Goal: Transaction & Acquisition: Purchase product/service

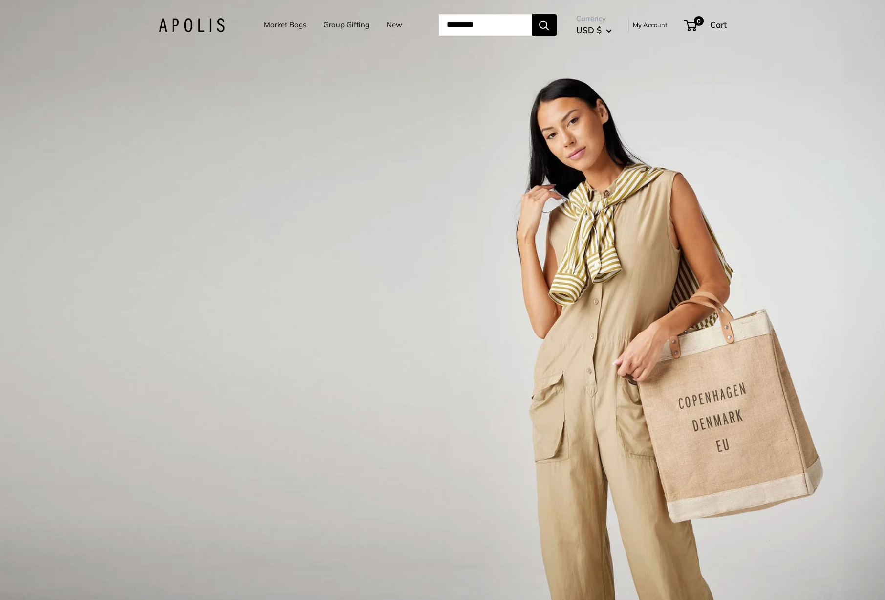
click at [265, 22] on link "Market Bags" at bounding box center [285, 25] width 43 height 14
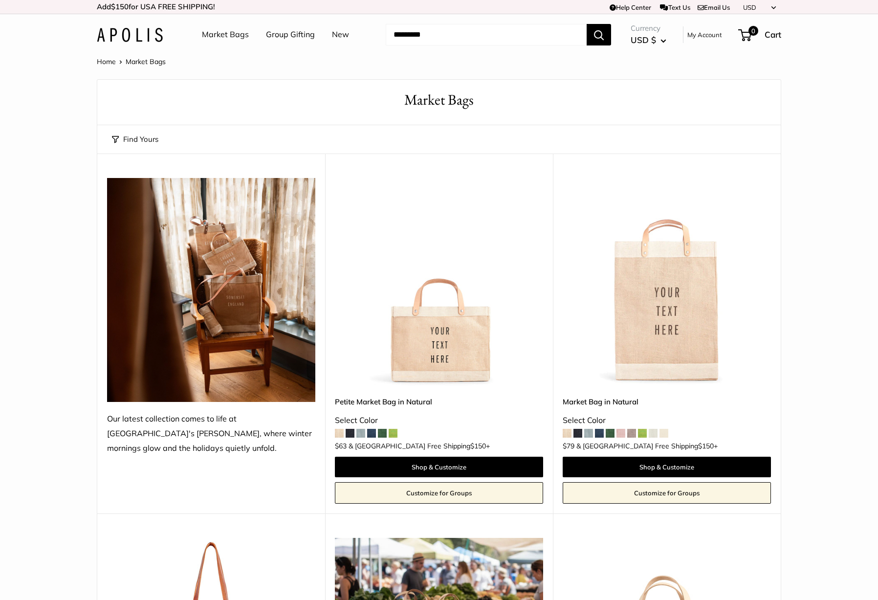
click at [0, 0] on img at bounding box center [0, 0] width 0 height 0
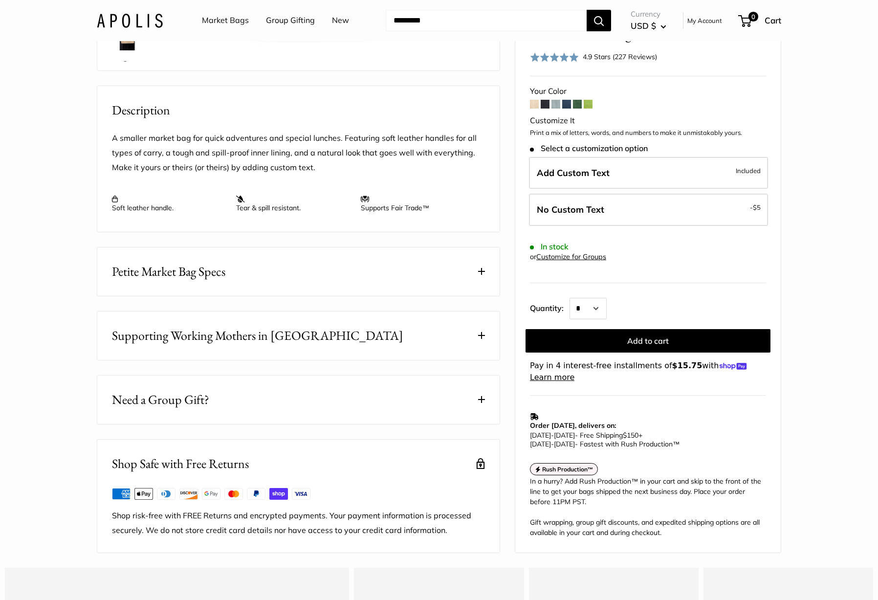
scroll to position [342, 0]
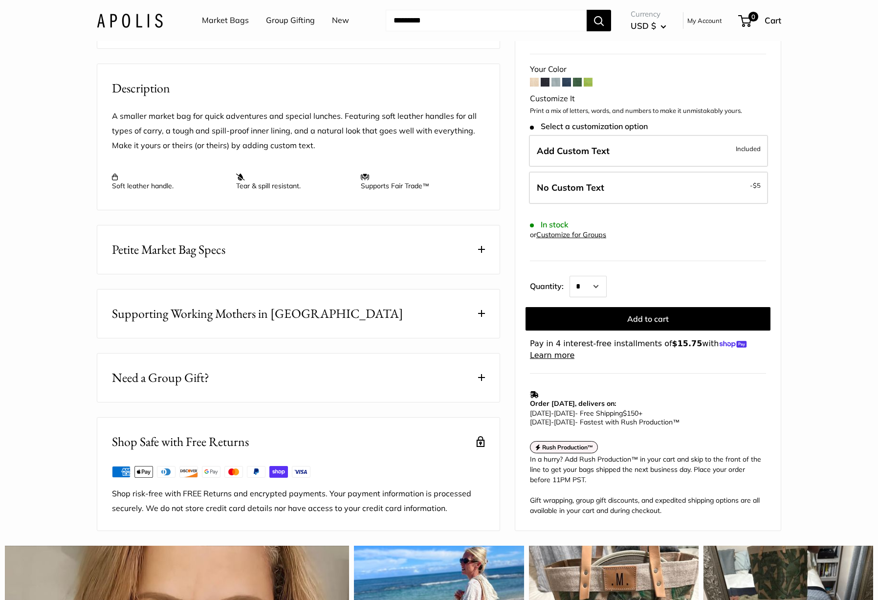
click at [262, 241] on button "Petite Market Bag Specs" at bounding box center [298, 249] width 402 height 48
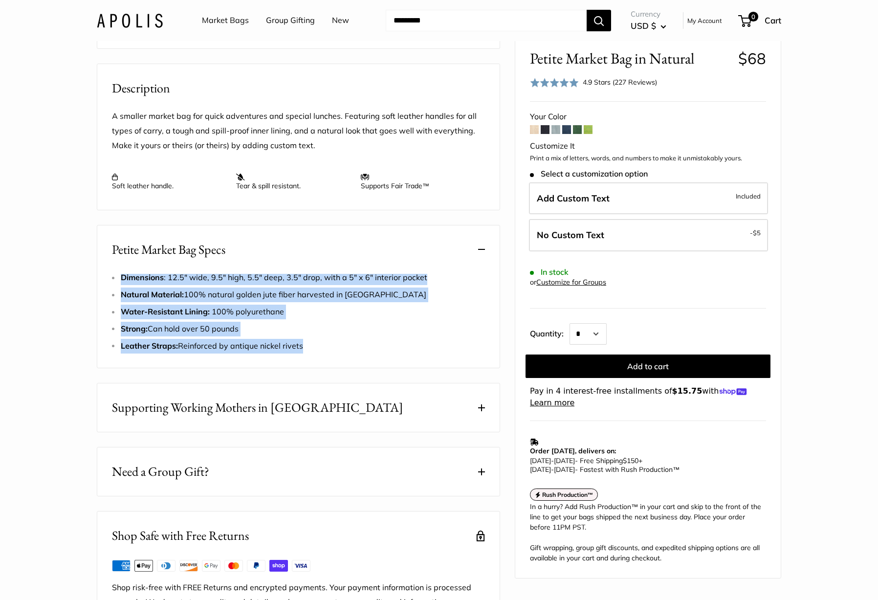
drag, startPoint x: 122, startPoint y: 290, endPoint x: 314, endPoint y: 360, distance: 204.6
click at [314, 353] on ul "Dimensions : 12.5" wide, 9.5" high, 5.5" deep, 3.5" drop, with a 5" x 6" interi…" at bounding box center [303, 311] width 364 height 83
copy ul "Dimensions : 12.5" wide, 9.5" high, 5.5" deep, 3.5" drop, with a 5" x 6" interi…"
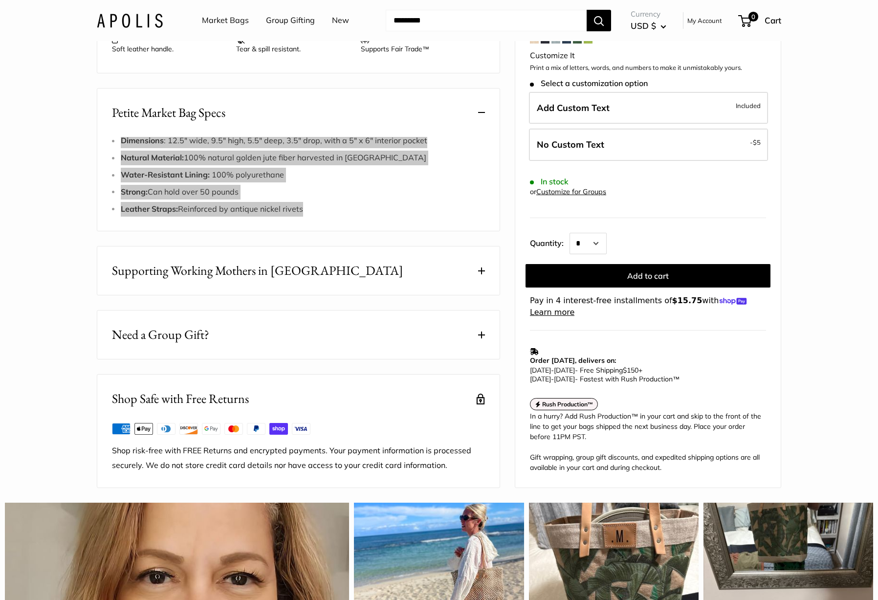
scroll to position [489, 0]
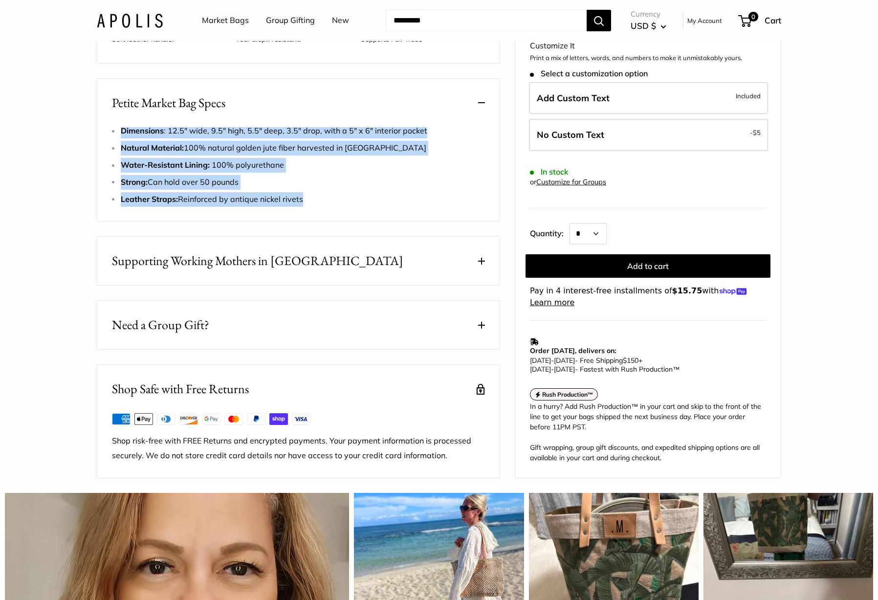
click at [262, 270] on span "Supporting Working Mothers in Bangladesh" at bounding box center [257, 260] width 291 height 19
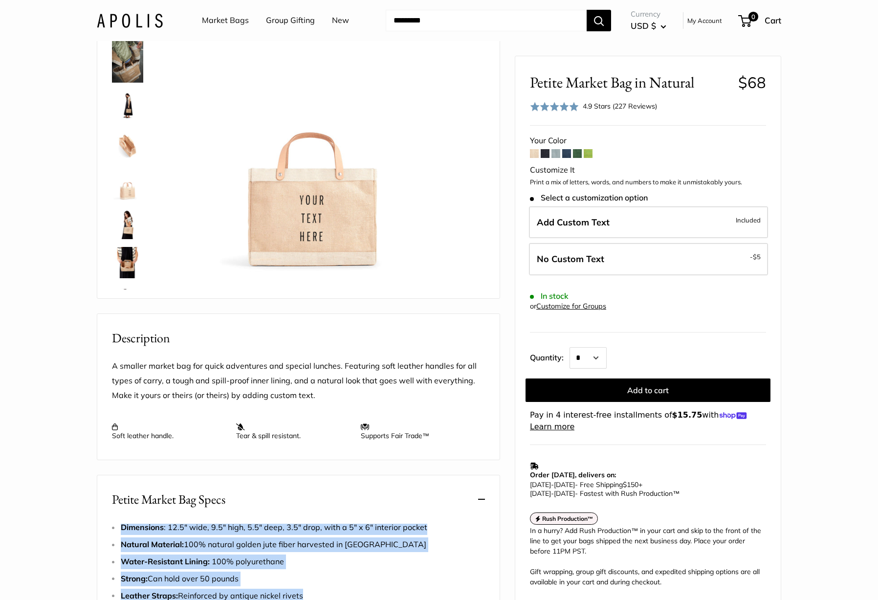
scroll to position [0, 0]
